Goal: Task Accomplishment & Management: Manage account settings

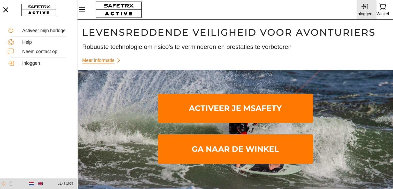
click at [368, 6] on icon at bounding box center [365, 6] width 5 height 5
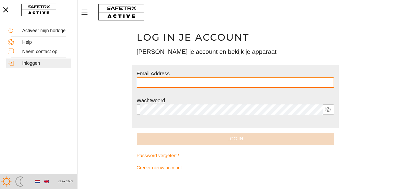
type input "**********"
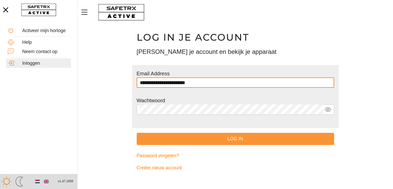
click at [259, 142] on span "Log in" at bounding box center [235, 139] width 189 height 8
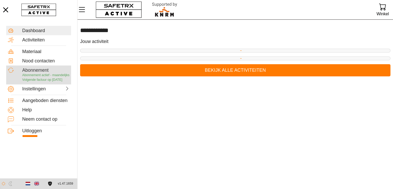
click at [44, 72] on div "Abonnement" at bounding box center [45, 70] width 47 height 6
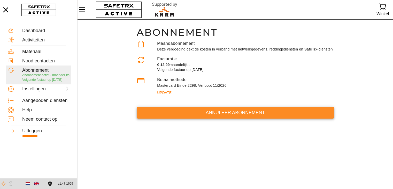
click at [210, 112] on span "Annuleer abonnement" at bounding box center [235, 113] width 189 height 8
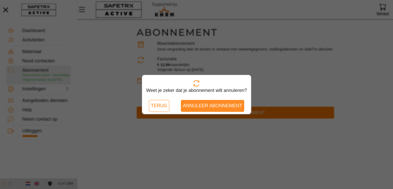
click at [210, 107] on span "Annuleer abonnement" at bounding box center [212, 106] width 59 height 8
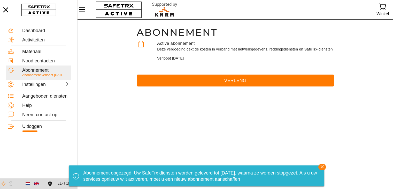
click at [326, 165] on icon "button" at bounding box center [321, 166] width 7 height 7
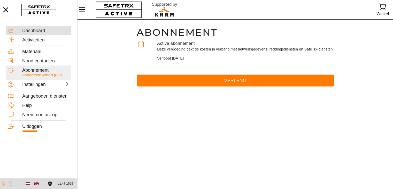
click at [35, 29] on div "Dashboard" at bounding box center [45, 31] width 47 height 6
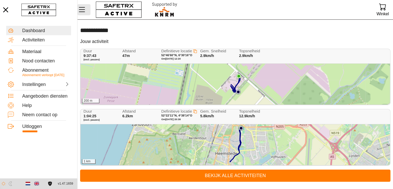
click at [83, 10] on icon "Menu" at bounding box center [82, 9] width 9 height 9
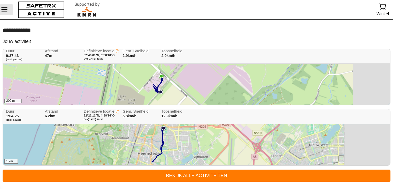
click at [0, 10] on icon "Menu" at bounding box center [4, 9] width 9 height 9
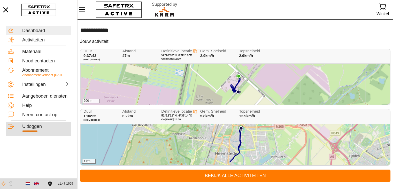
click at [40, 129] on div "Uitloggen" at bounding box center [45, 127] width 47 height 6
